Goal: Task Accomplishment & Management: Complete application form

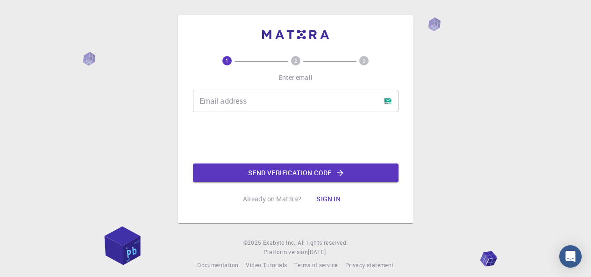
click at [257, 103] on input "Email address" at bounding box center [296, 101] width 206 height 22
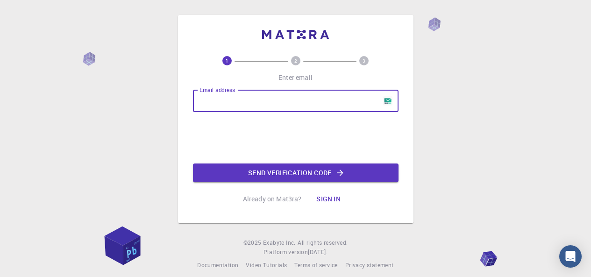
paste input "lefif83705@skateru.com"
type input "lefif83705@skateru.com"
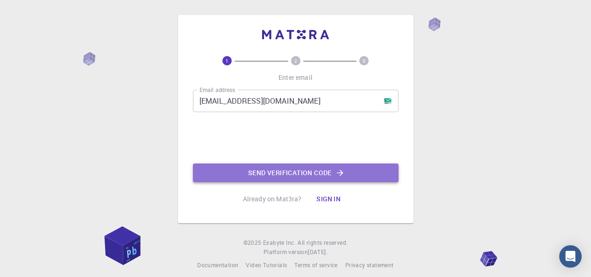
click at [307, 173] on button "Send verification code" at bounding box center [296, 173] width 206 height 19
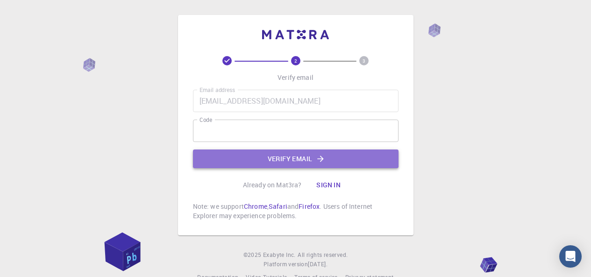
click at [287, 160] on button "Verify email" at bounding box center [296, 159] width 206 height 19
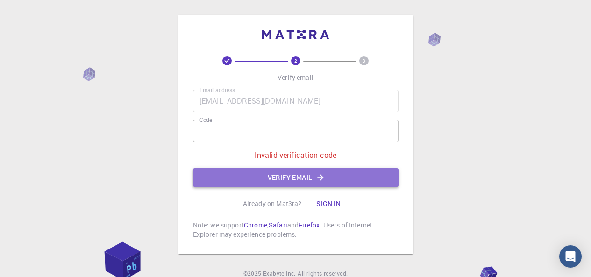
click at [276, 172] on button "Verify email" at bounding box center [296, 177] width 206 height 19
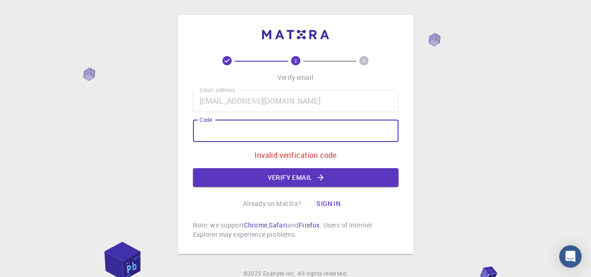
click at [265, 180] on button "Verify email" at bounding box center [296, 177] width 206 height 19
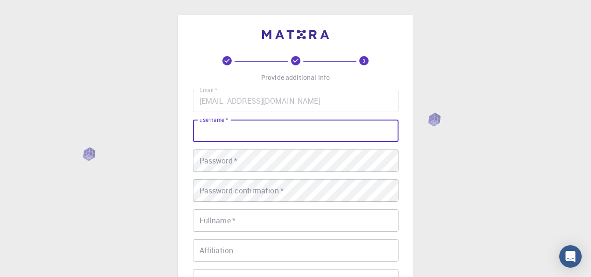
click at [232, 129] on input "username   *" at bounding box center [296, 131] width 206 height 22
type input "earnmoneyjob"
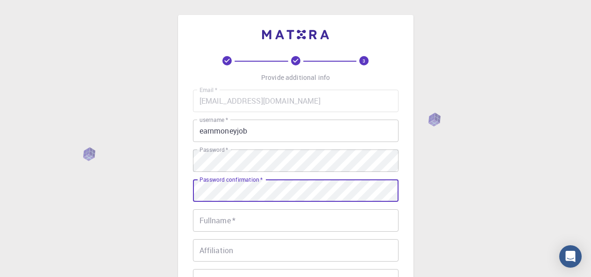
click at [224, 217] on input "Fullname   *" at bounding box center [296, 220] width 206 height 22
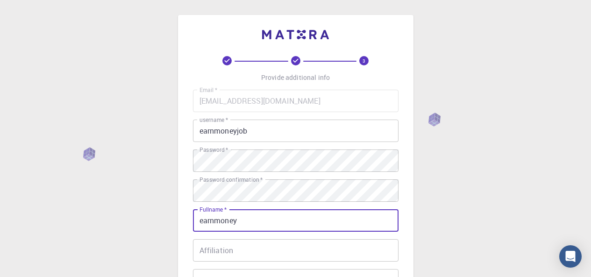
type input "earnmoney"
click at [226, 244] on div "Affiliation Affiliation" at bounding box center [296, 250] width 206 height 22
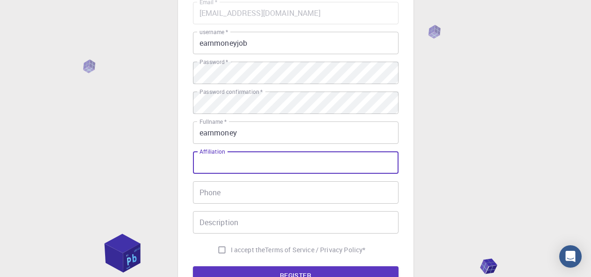
scroll to position [93, 0]
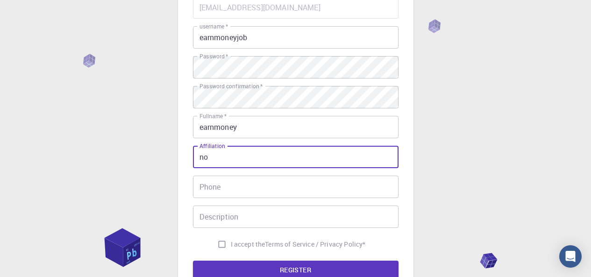
type input "no"
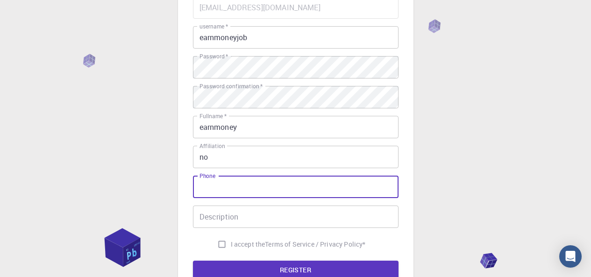
click at [245, 184] on input "Phone" at bounding box center [296, 187] width 206 height 22
type input "032436576876"
click at [250, 211] on input "Description" at bounding box center [296, 217] width 206 height 22
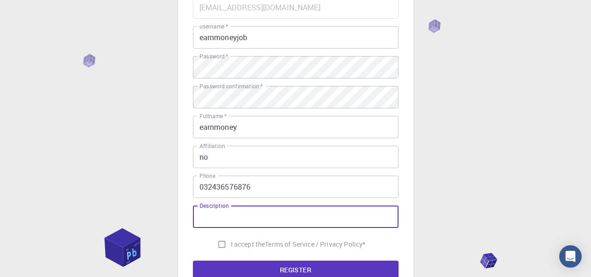
paste input "Form Filling Jobs make it easy to earn from home by completing simple online ta…"
type input "Form Filling Jobs make it easy to earn from home by completing simple online ta…"
click at [228, 250] on input "I accept the Terms of Service / Privacy Policy *" at bounding box center [222, 245] width 18 height 18
checkbox input "true"
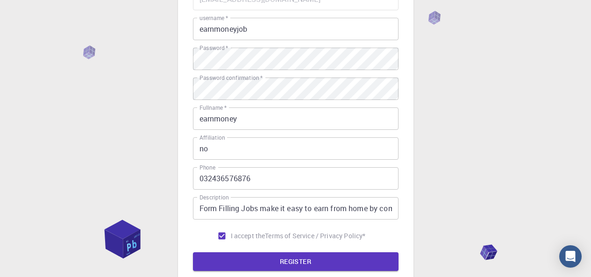
scroll to position [199, 0]
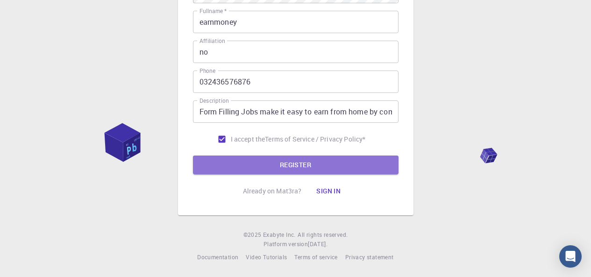
click at [298, 166] on button "REGISTER" at bounding box center [296, 165] width 206 height 19
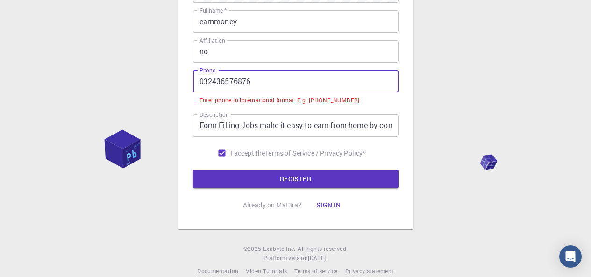
drag, startPoint x: 267, startPoint y: 87, endPoint x: 187, endPoint y: 89, distance: 79.5
click at [187, 89] on div "3 Provide additional info Email   * lefif83705@skateru.com Email   * username  …" at bounding box center [296, 23] width 236 height 414
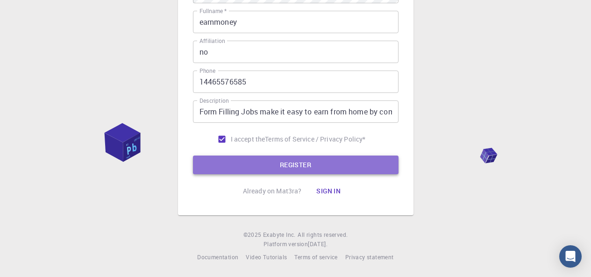
click at [240, 165] on button "REGISTER" at bounding box center [296, 165] width 206 height 19
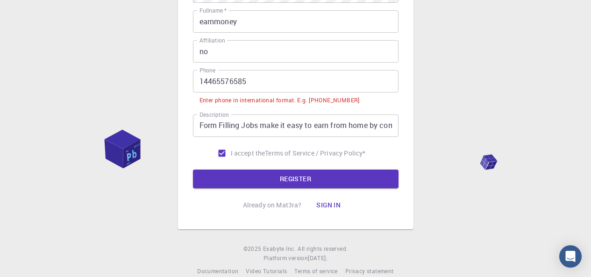
click at [202, 77] on input "14465576585" at bounding box center [296, 81] width 206 height 22
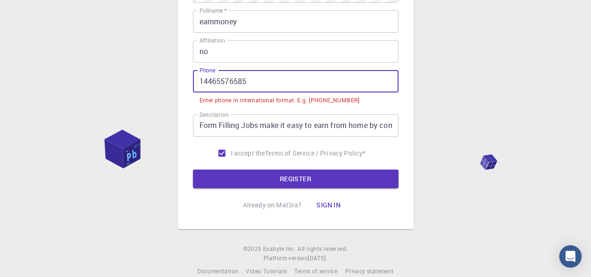
click at [200, 77] on input "14465576585" at bounding box center [296, 81] width 206 height 22
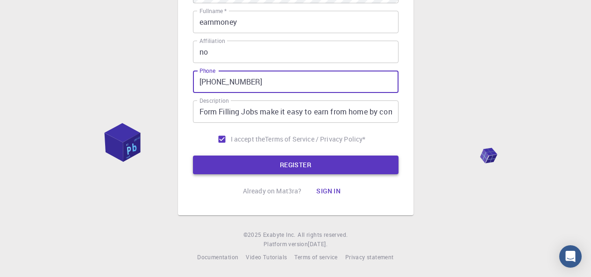
type input "+14465576585"
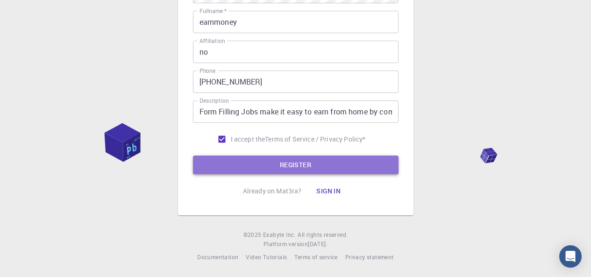
click at [289, 165] on button "REGISTER" at bounding box center [296, 165] width 206 height 19
